Goal: Find specific page/section: Find specific page/section

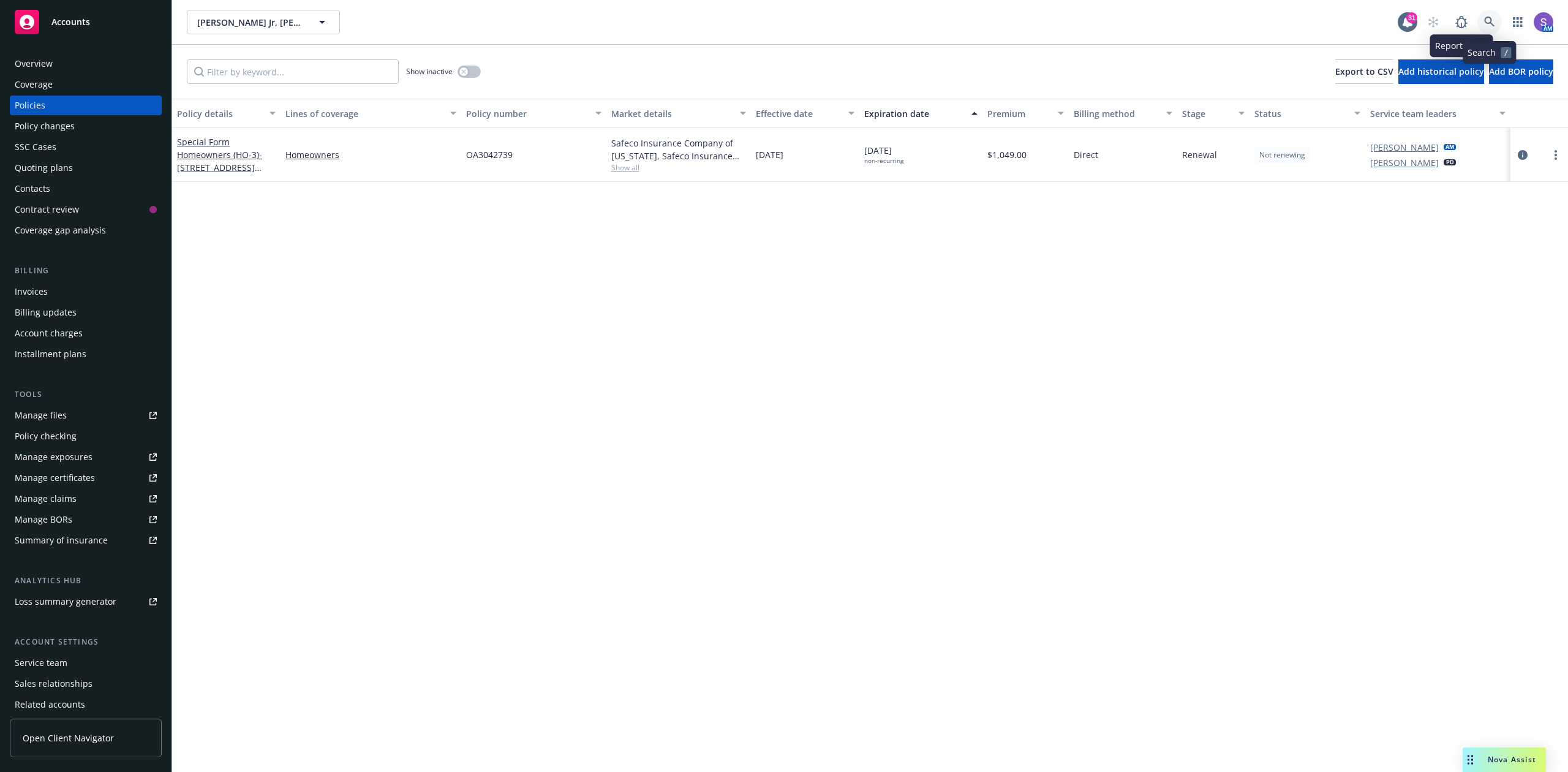
click at [1482, 13] on link at bounding box center [1490, 22] width 25 height 25
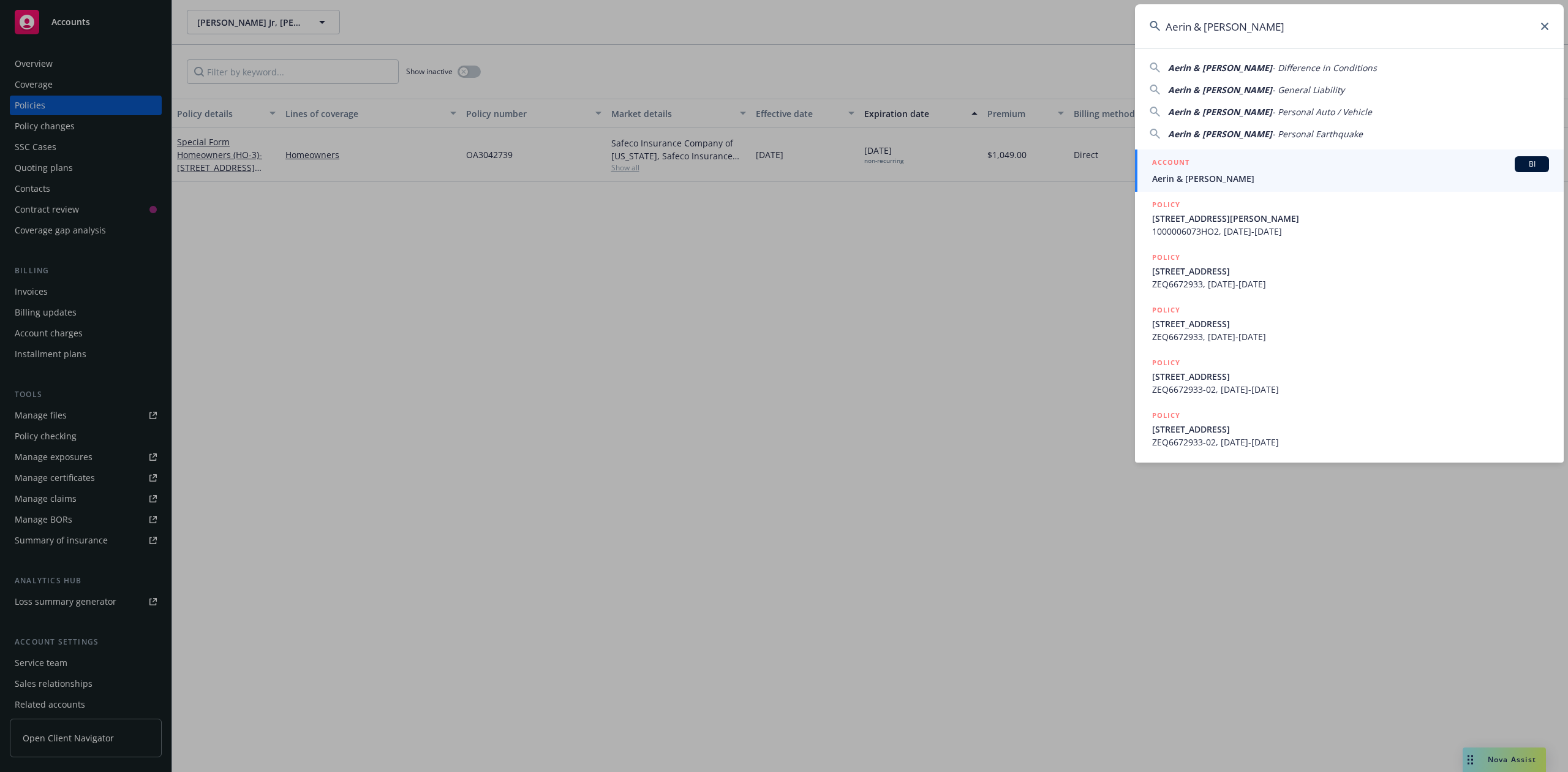
type input "Aerin & [PERSON_NAME]"
click at [1199, 167] on div "ACCOUNT BI" at bounding box center [1350, 164] width 397 height 16
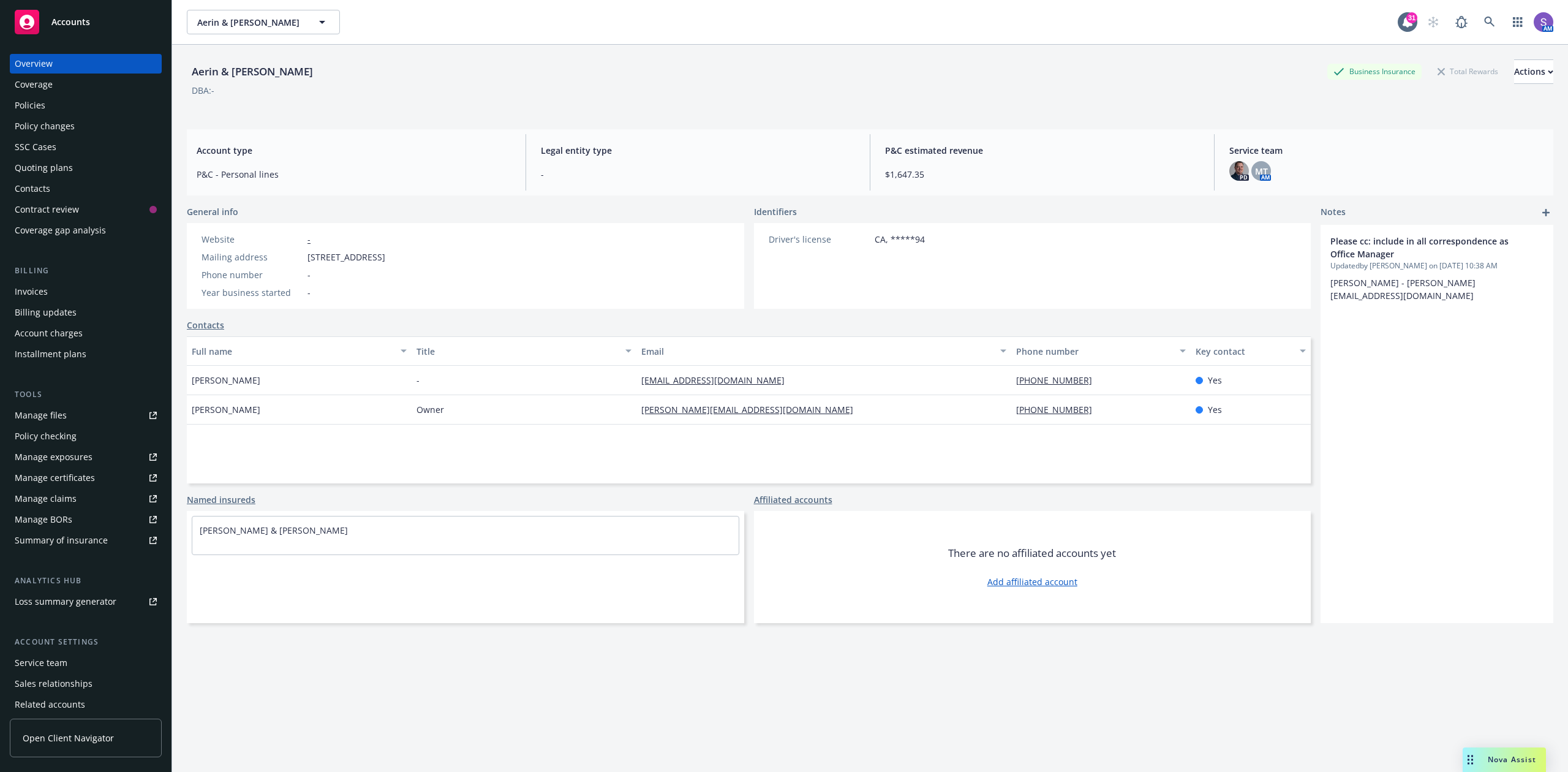
click at [44, 110] on div "Policies" at bounding box center [30, 106] width 31 height 20
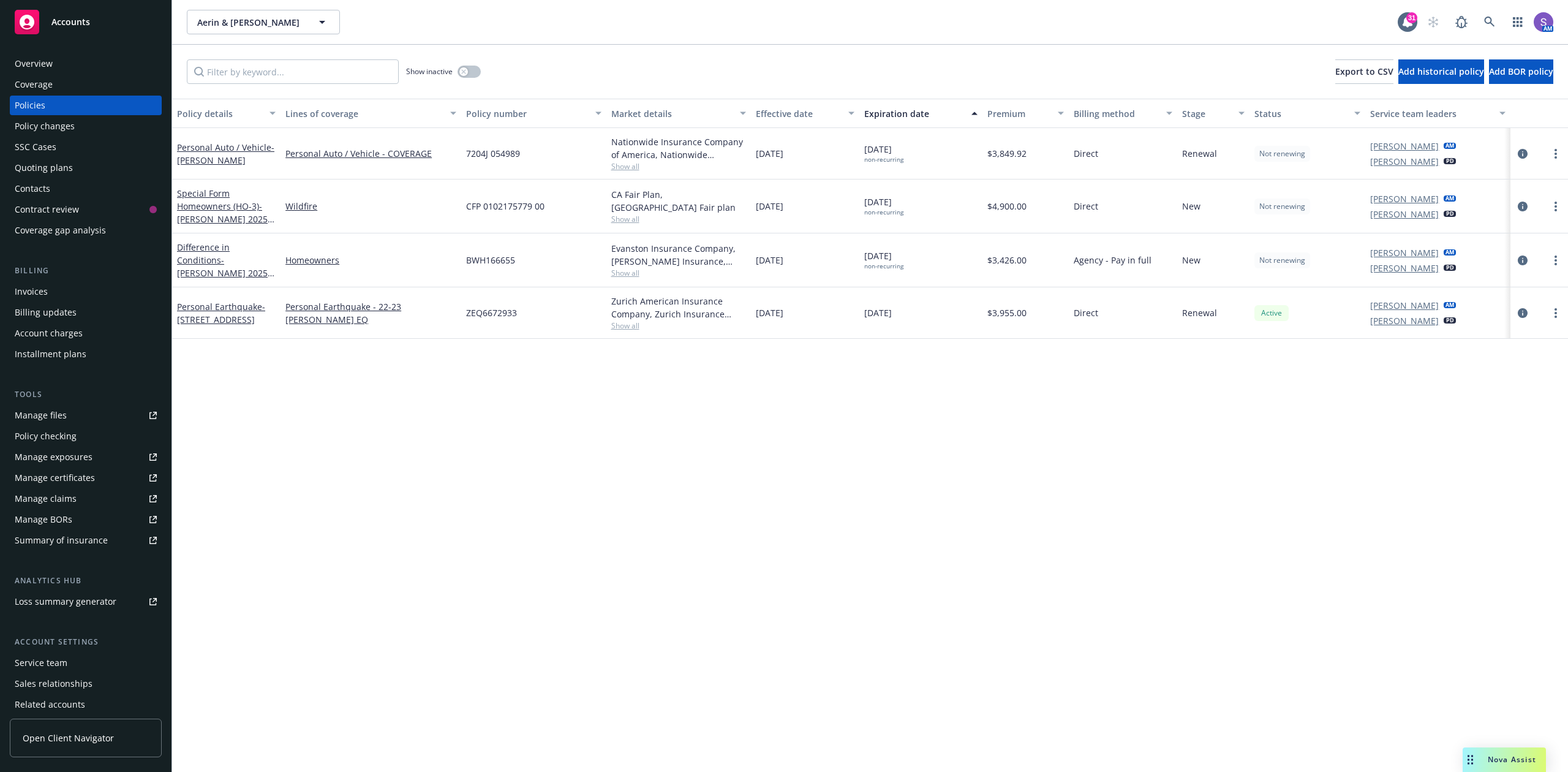
click at [38, 145] on div "SSC Cases" at bounding box center [35, 147] width 42 height 20
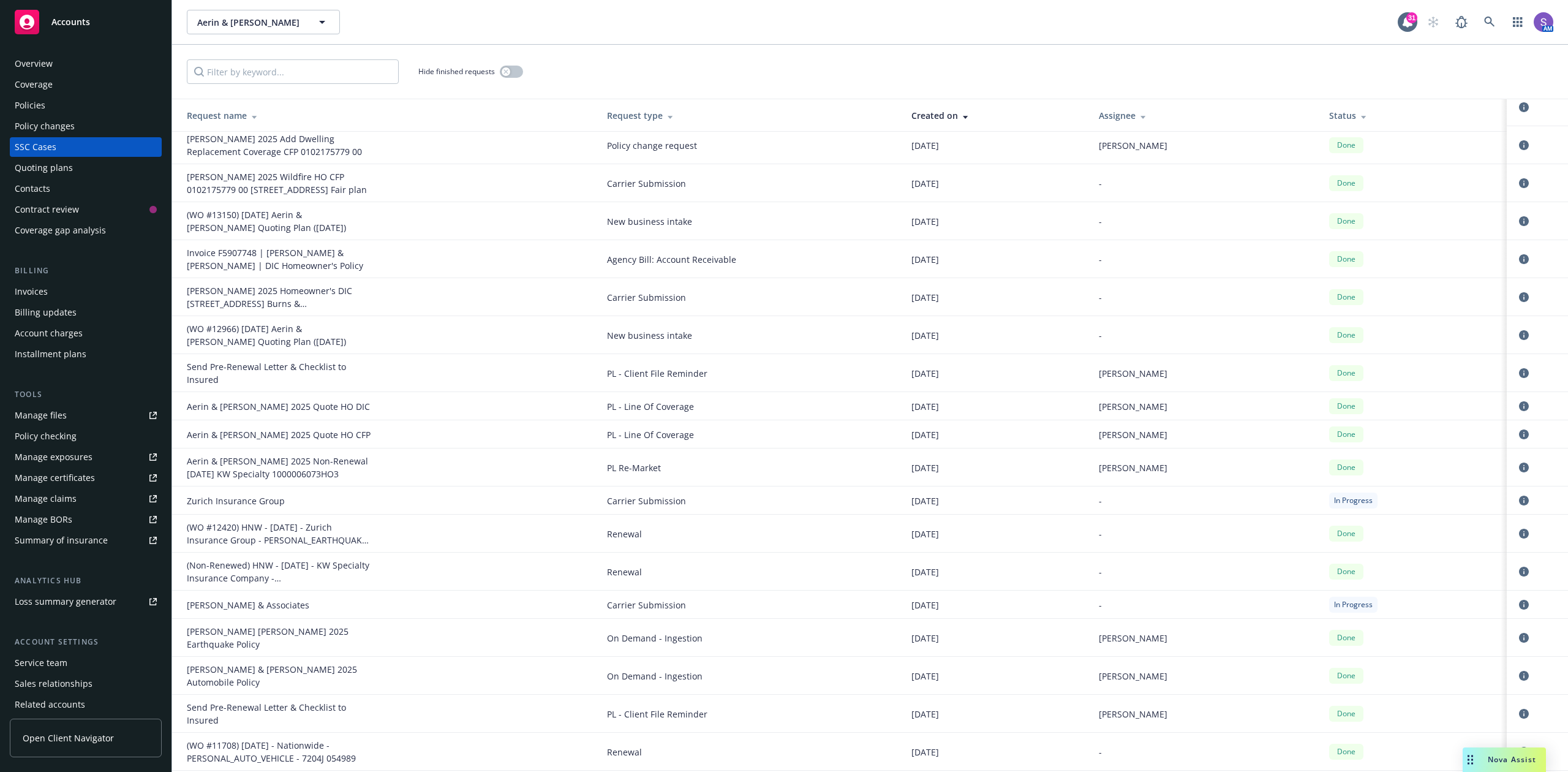
scroll to position [163, 0]
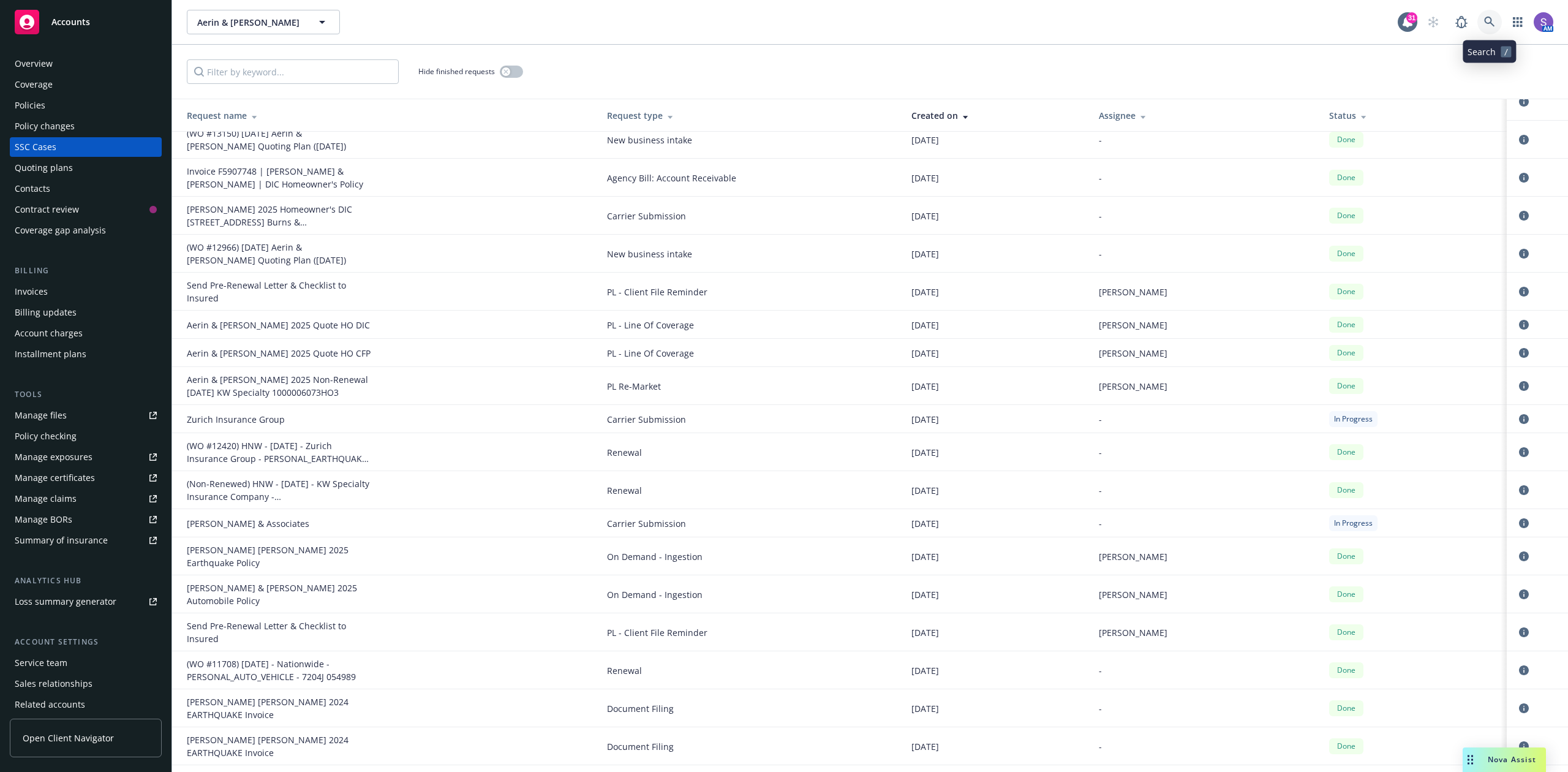
click at [1490, 15] on link at bounding box center [1490, 22] width 25 height 25
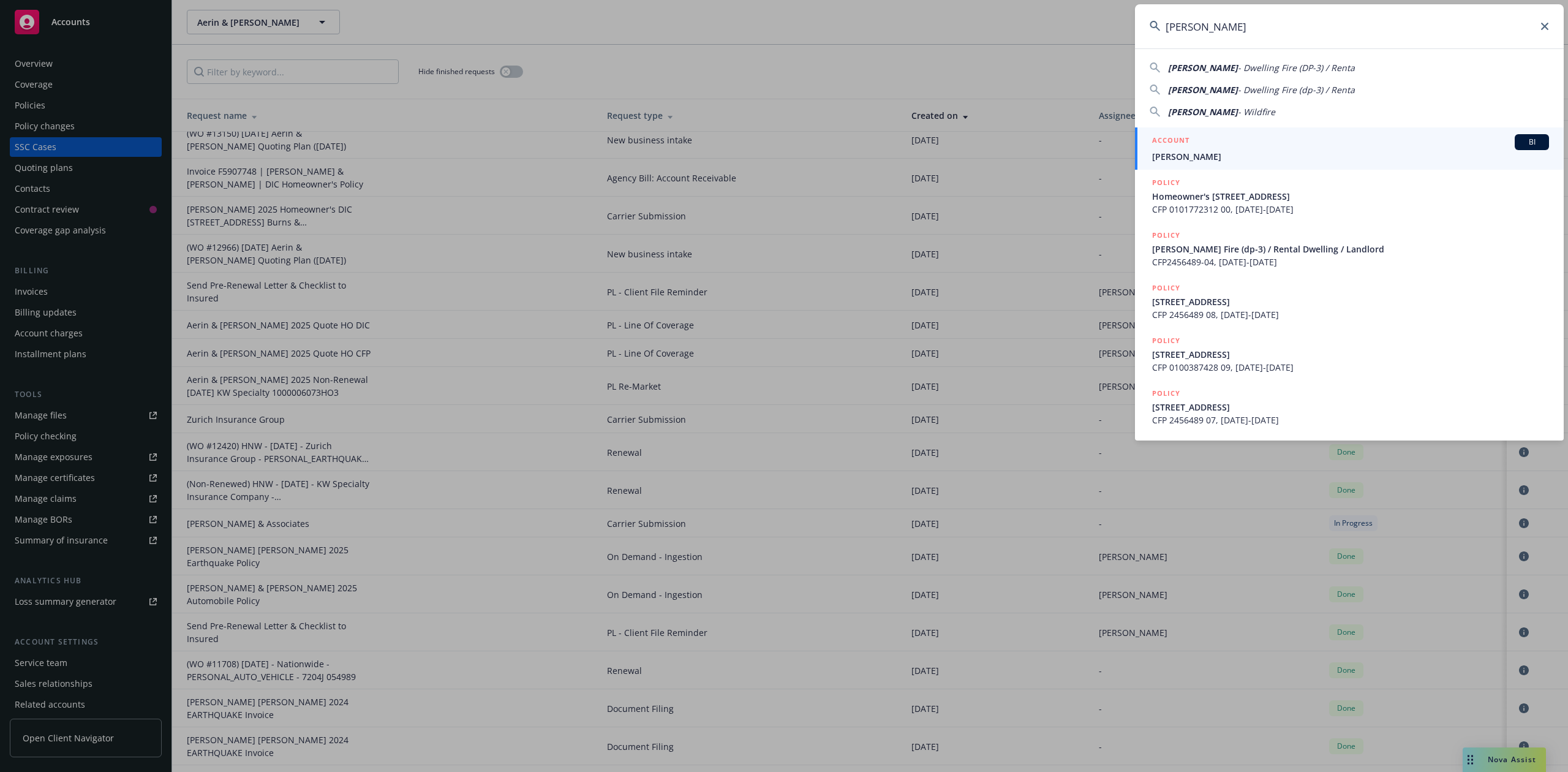
type input "[PERSON_NAME]"
click at [1193, 145] on div "ACCOUNT BI" at bounding box center [1350, 142] width 397 height 16
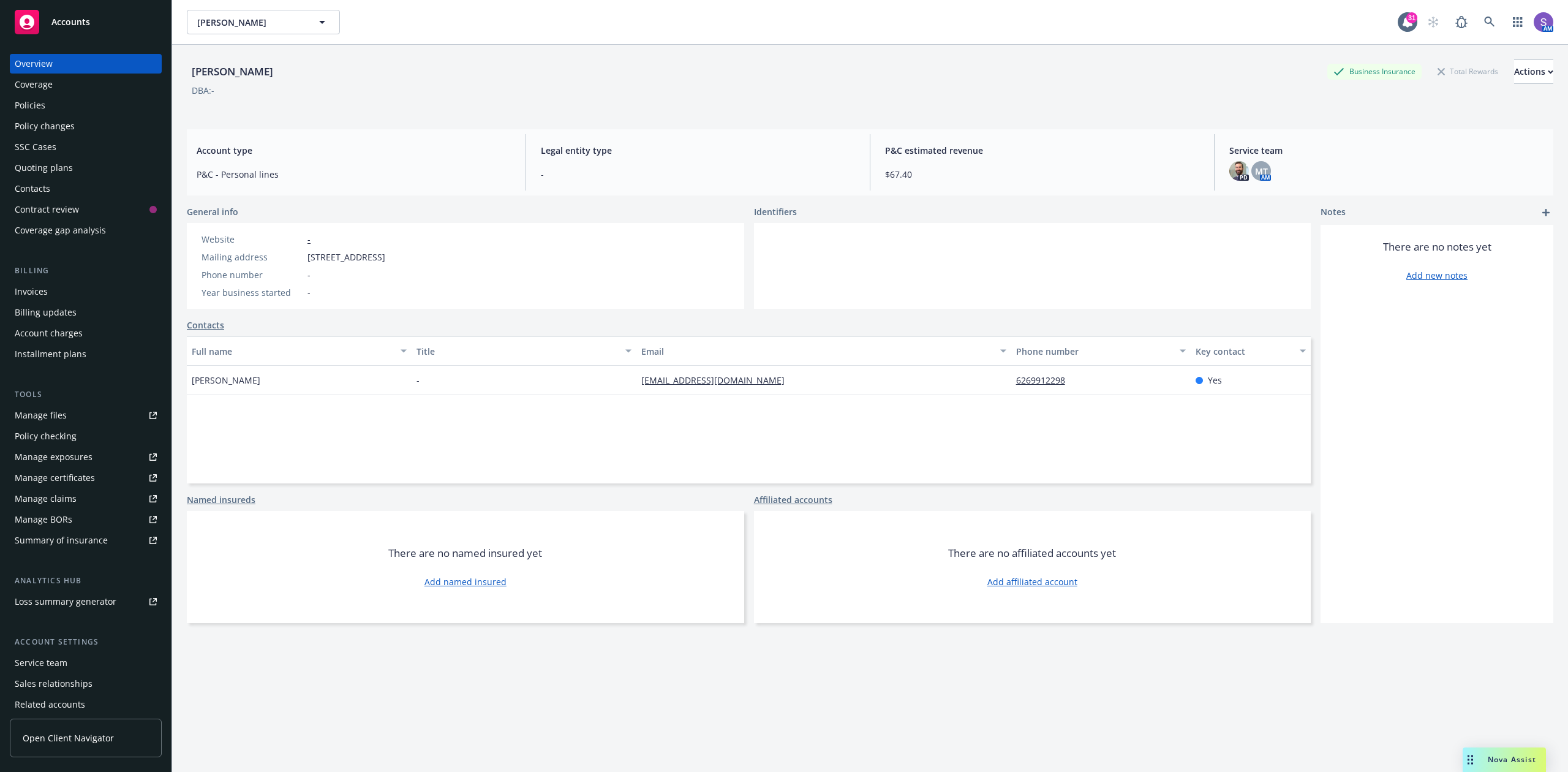
click at [35, 108] on div "Policies" at bounding box center [30, 106] width 31 height 20
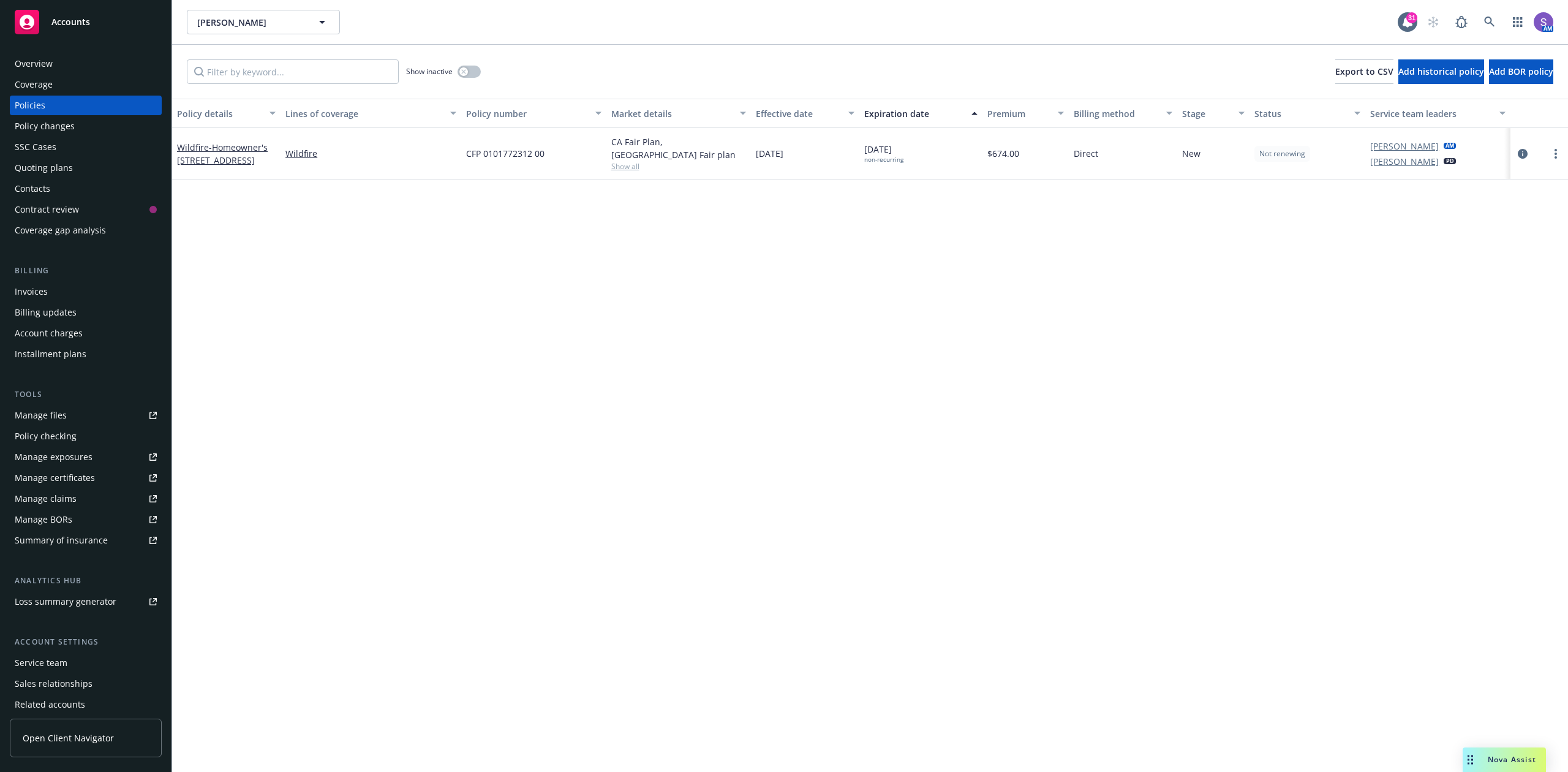
click at [41, 148] on div "SSC Cases" at bounding box center [35, 147] width 42 height 20
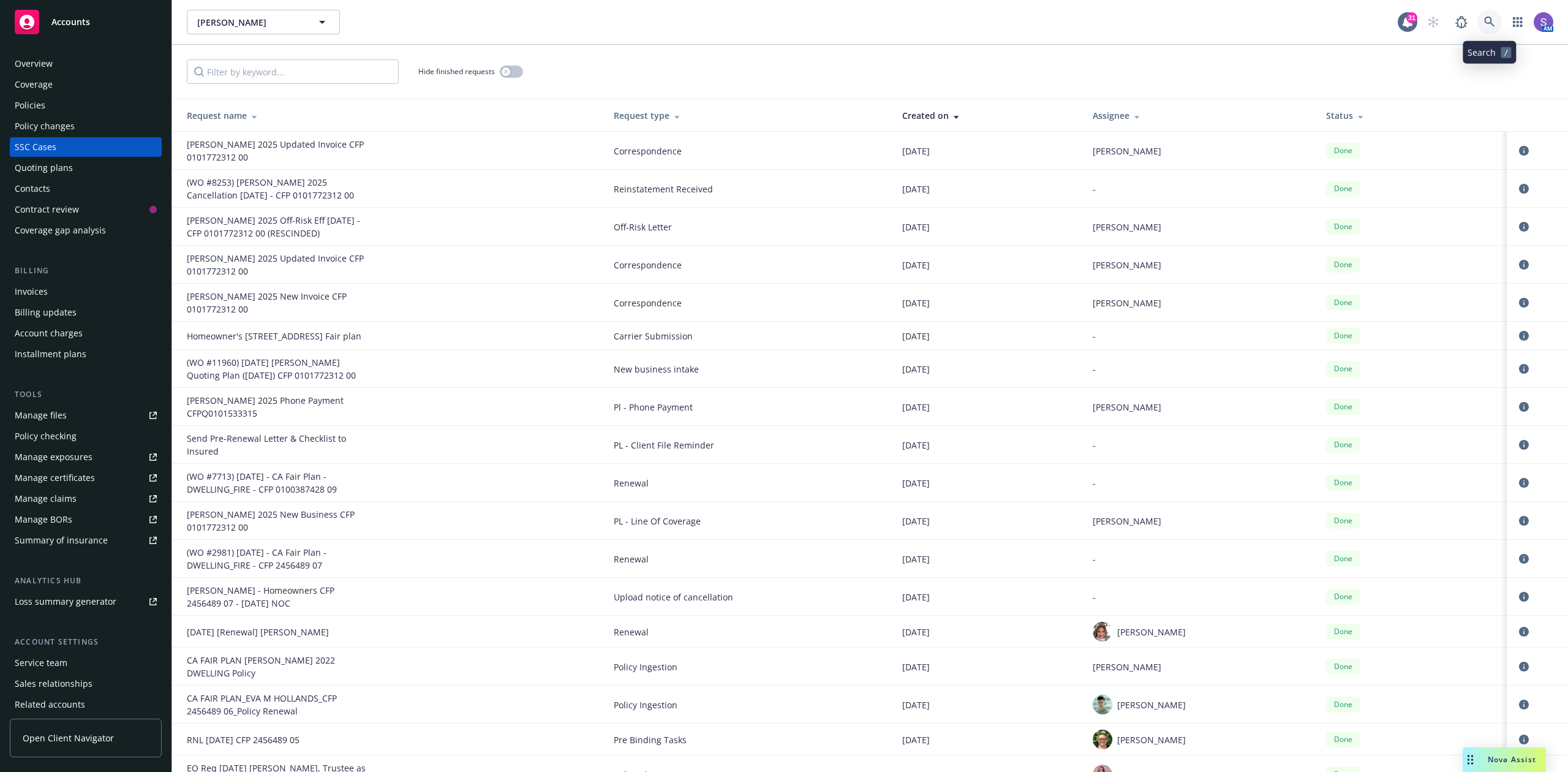
click at [1478, 25] on link at bounding box center [1490, 22] width 25 height 25
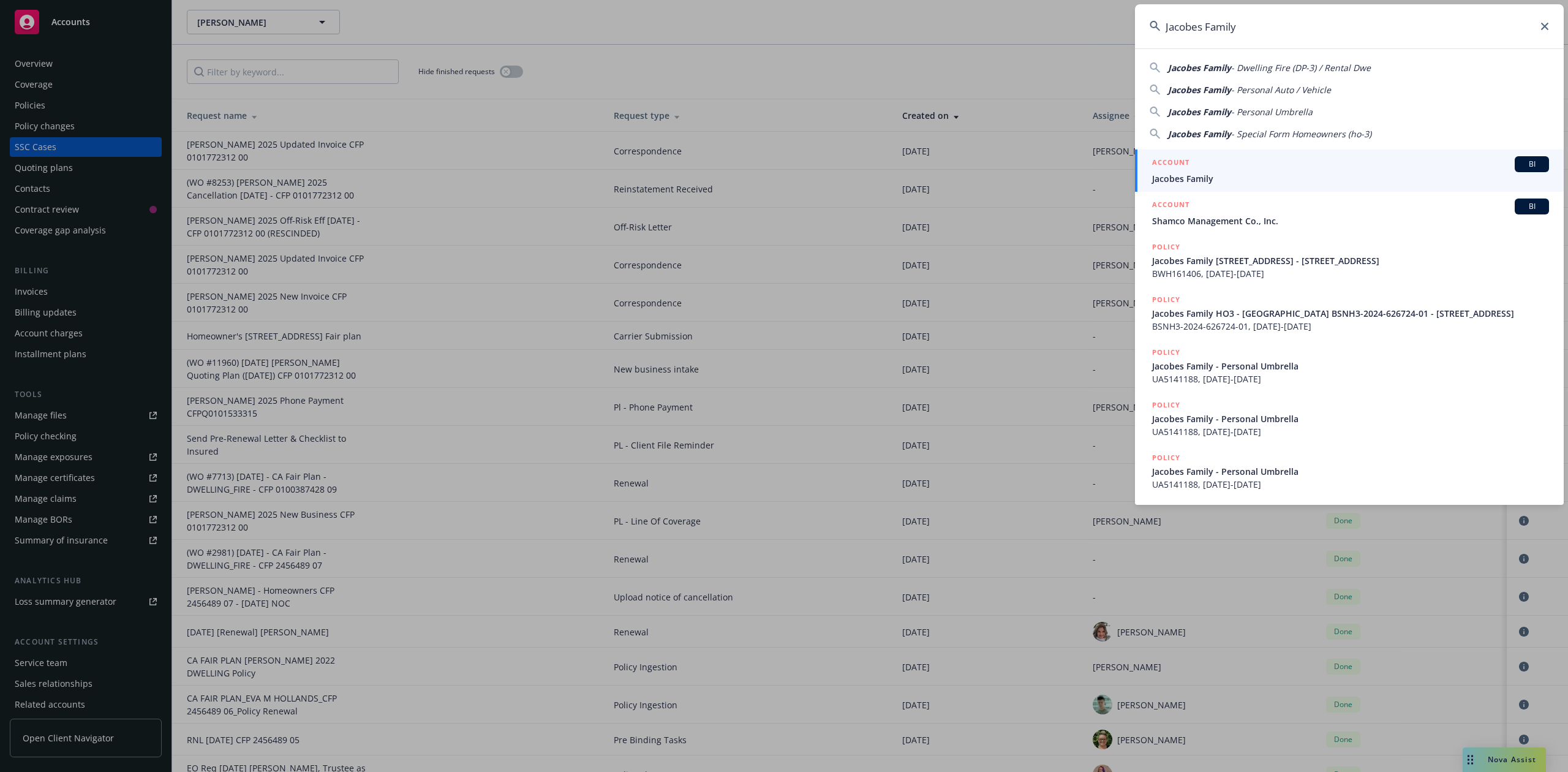
type input "Jacobes Family"
click at [1228, 169] on div "ACCOUNT BI" at bounding box center [1350, 164] width 397 height 16
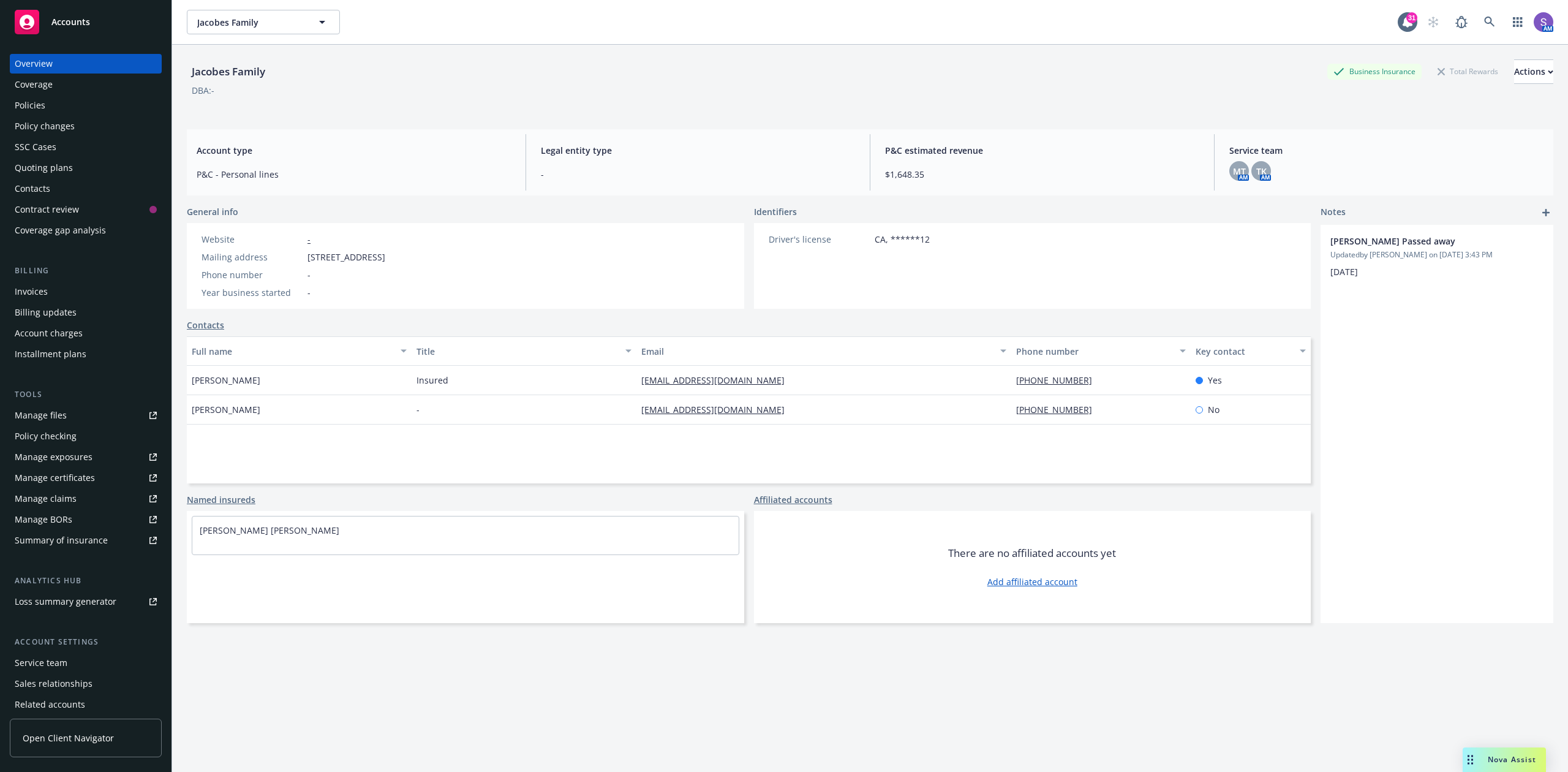
click at [43, 104] on div "Policies" at bounding box center [30, 106] width 31 height 20
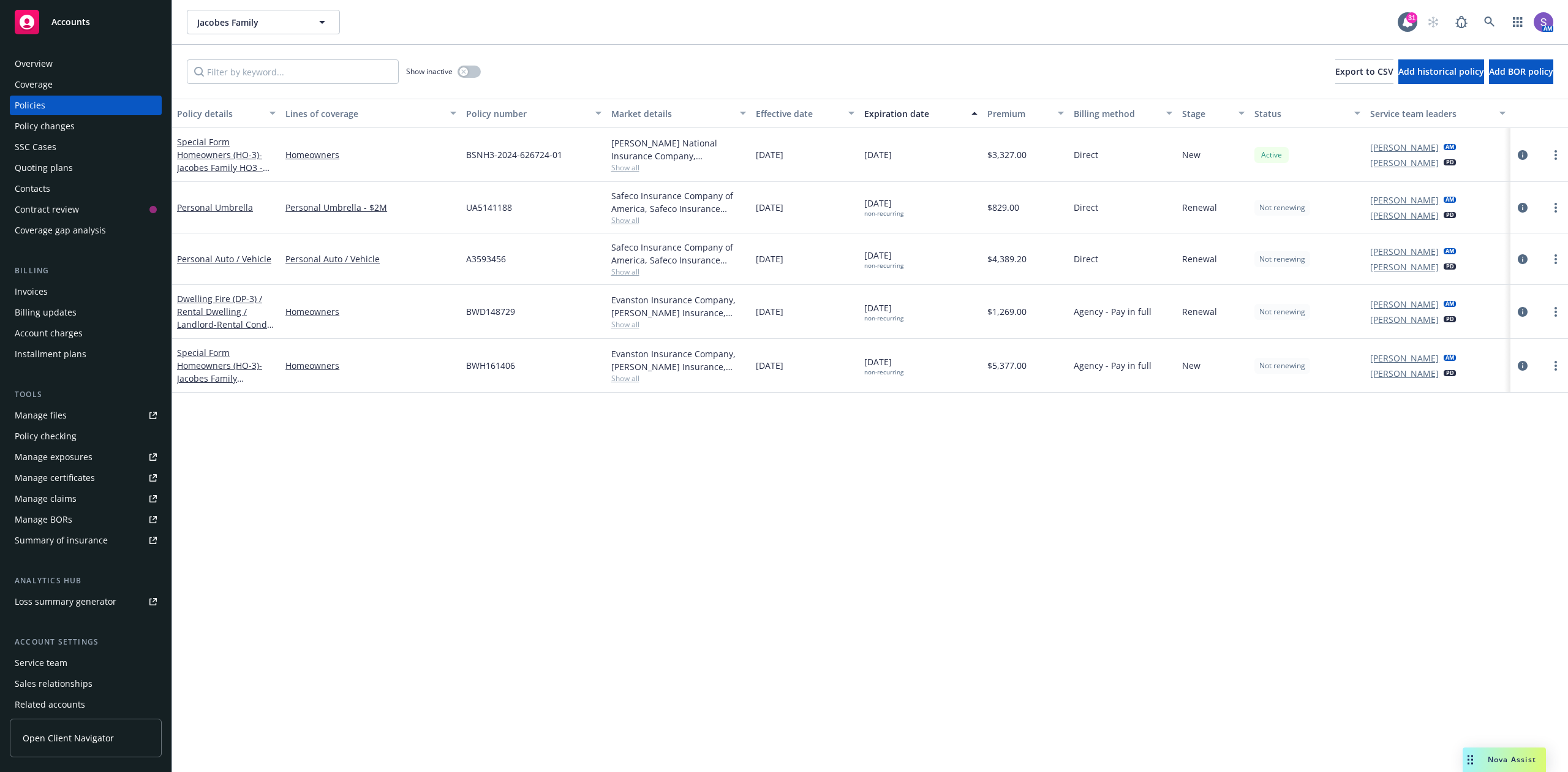
click at [47, 149] on div "SSC Cases" at bounding box center [35, 147] width 42 height 20
